Goal: Information Seeking & Learning: Learn about a topic

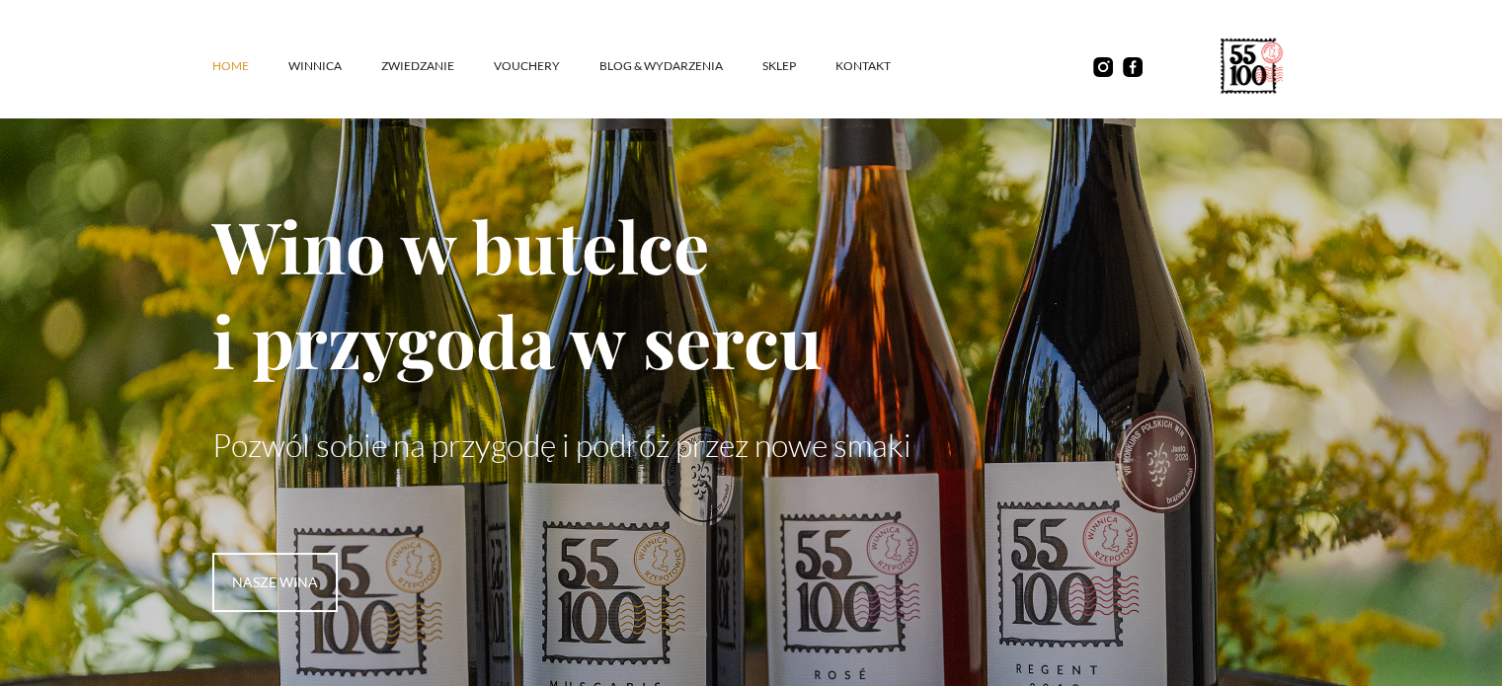
scroll to position [592, 0]
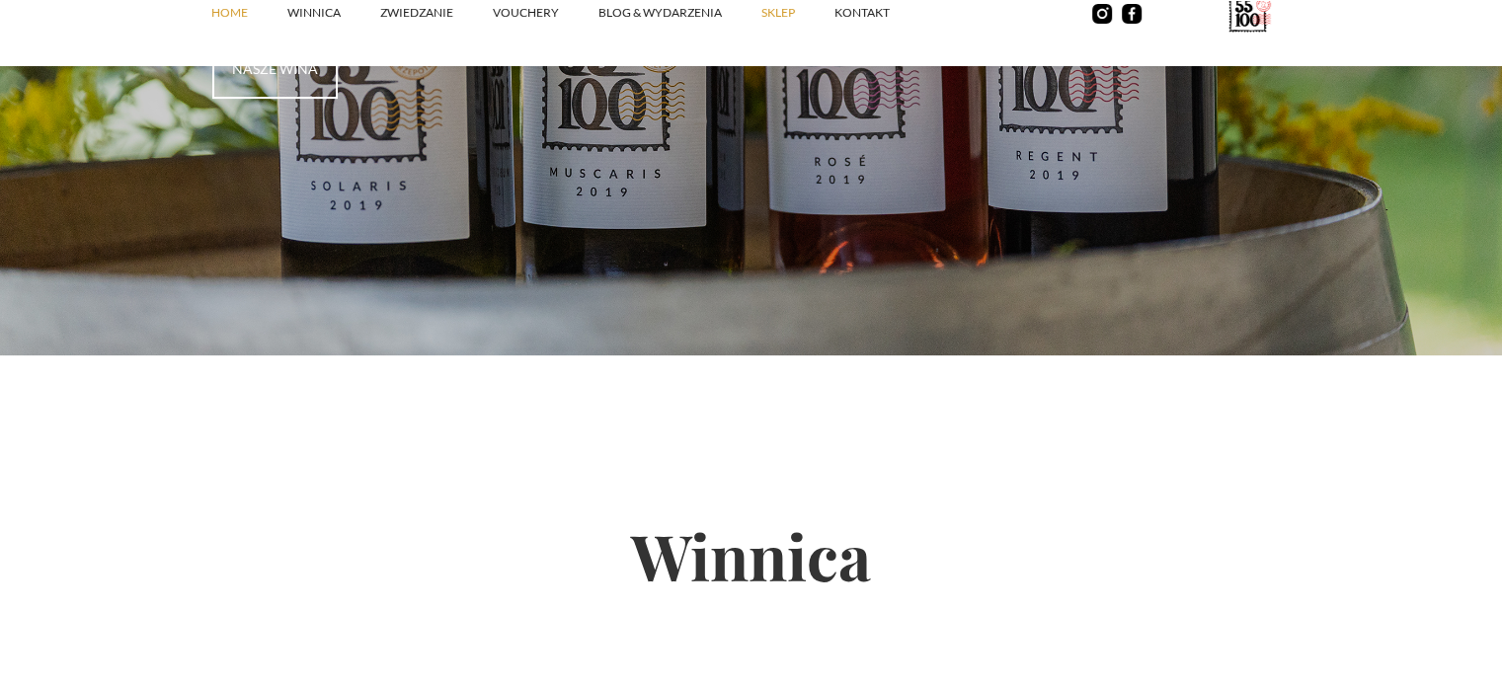
click at [790, 16] on link "SKLEP" at bounding box center [797, 12] width 73 height 59
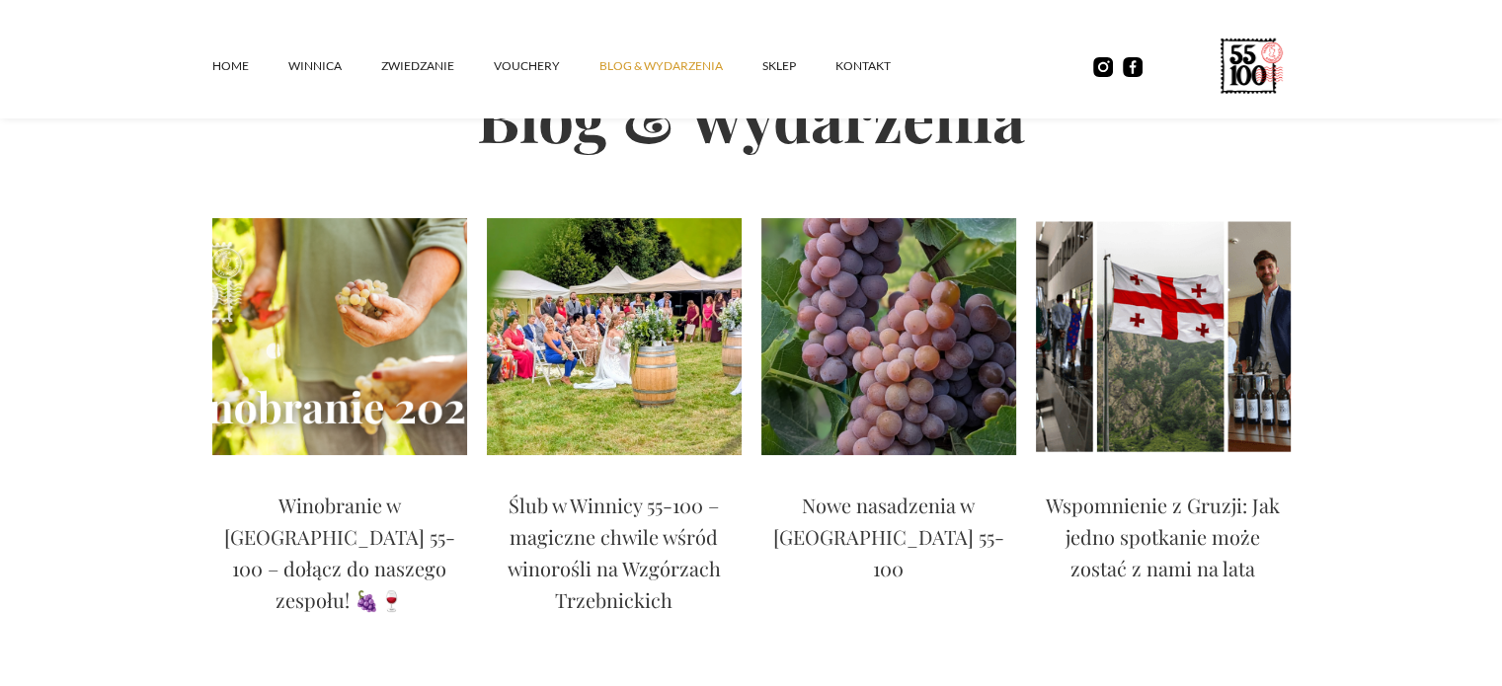
scroll to position [99, 0]
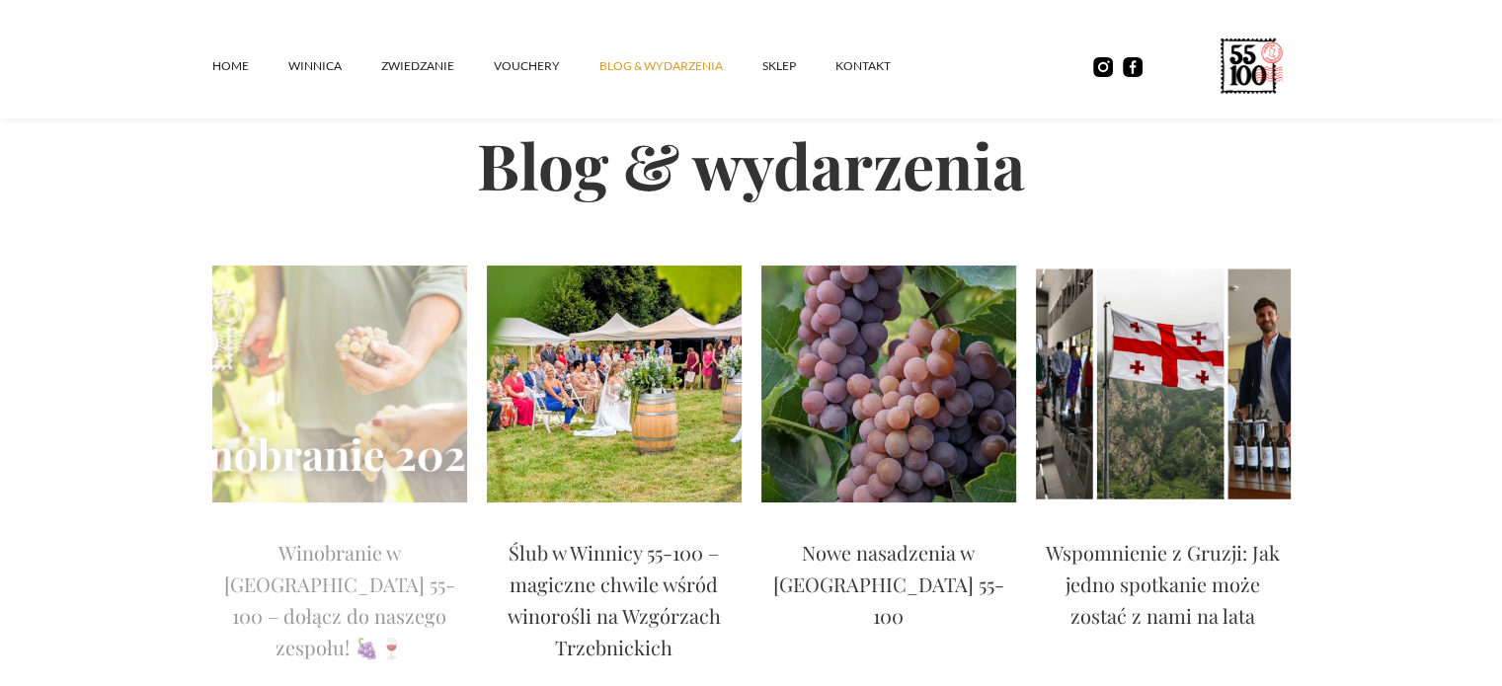
click at [376, 425] on img at bounding box center [339, 384] width 255 height 237
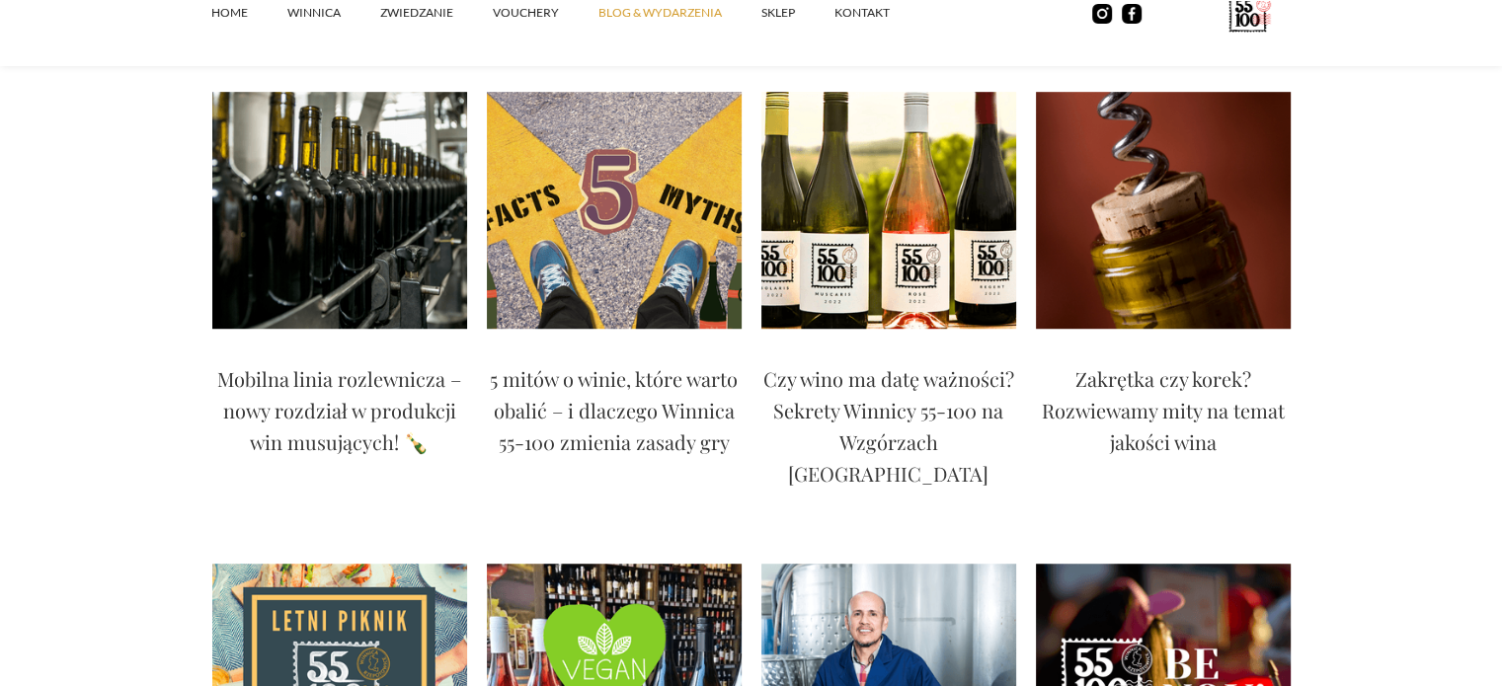
scroll to position [1086, 0]
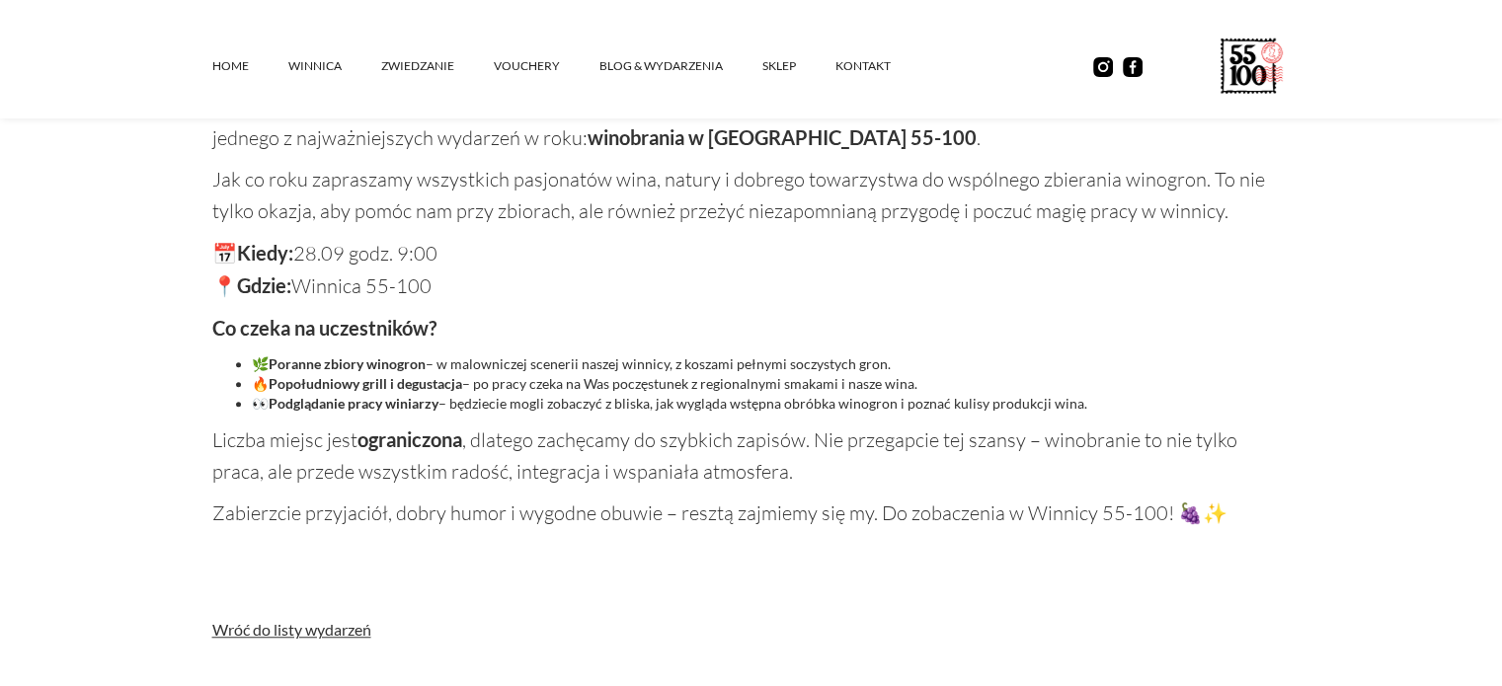
scroll to position [1283, 0]
